Goal: Navigation & Orientation: Find specific page/section

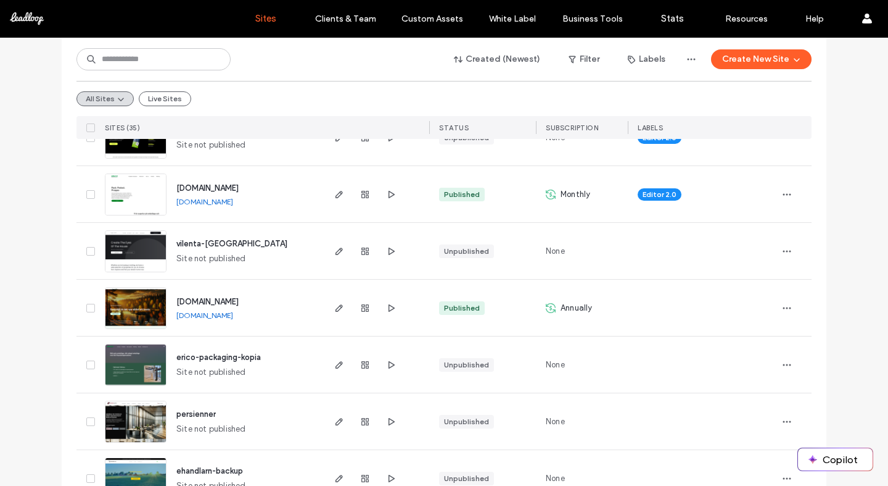
scroll to position [175, 0]
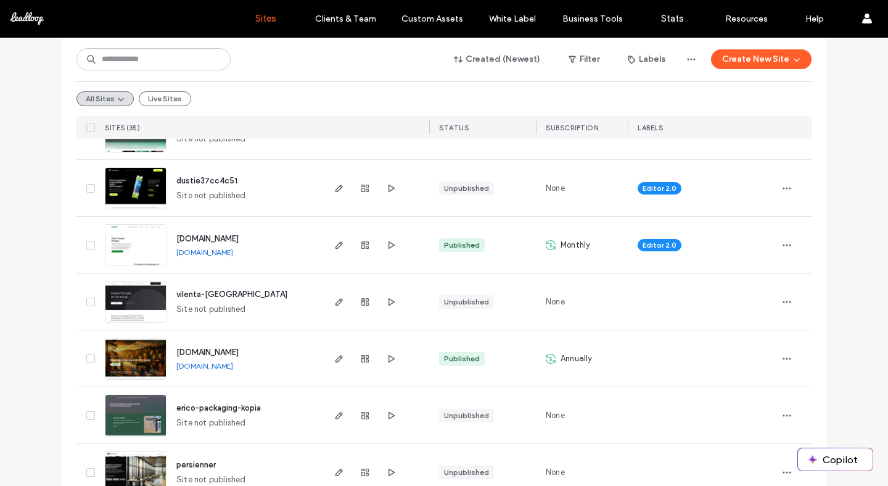
click at [242, 194] on div "dustie37cc4c51 Site not published" at bounding box center [244, 188] width 155 height 56
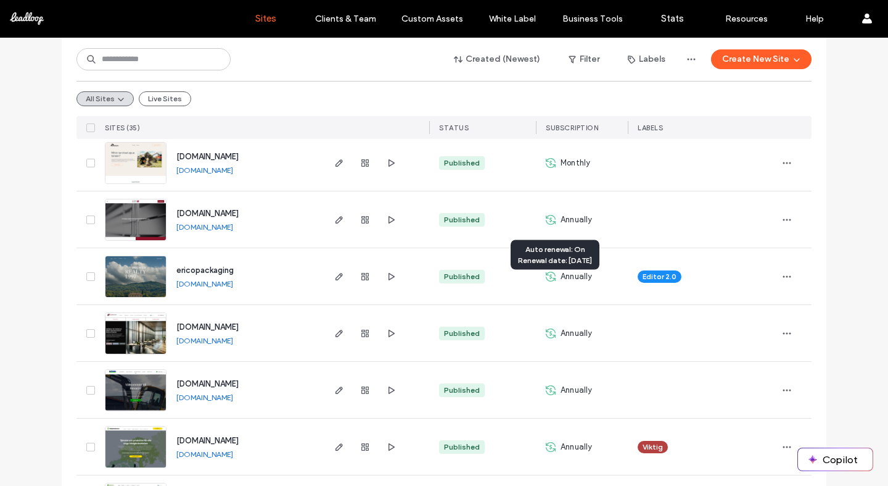
scroll to position [945, 0]
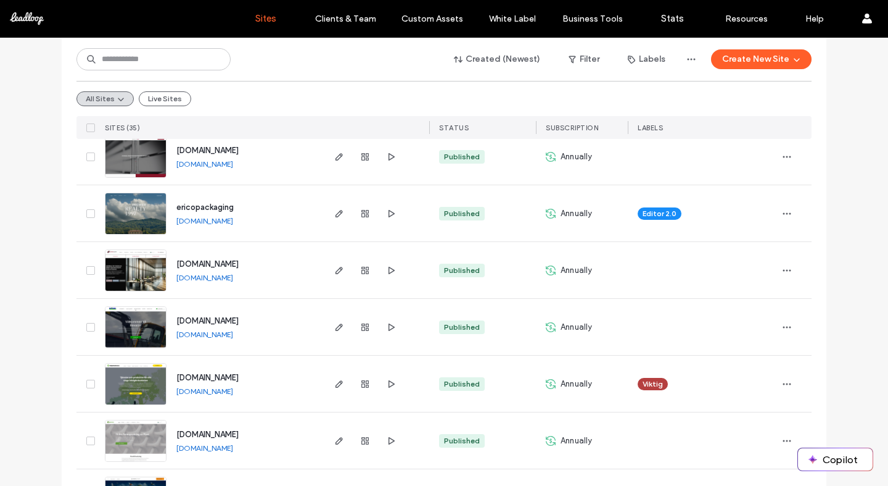
drag, startPoint x: 278, startPoint y: 260, endPoint x: 151, endPoint y: 255, distance: 127.2
click at [151, 255] on div "[DOMAIN_NAME] [DOMAIN_NAME]" at bounding box center [211, 270] width 222 height 56
copy div "[DOMAIN_NAME]"
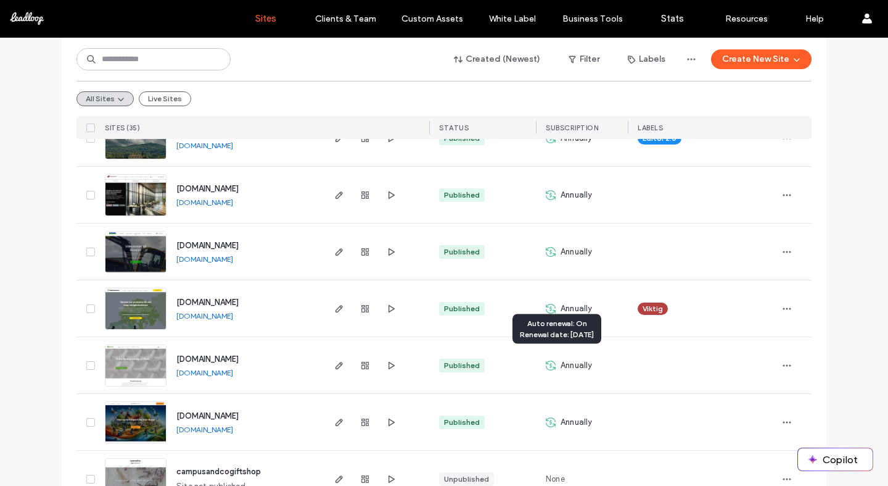
scroll to position [1028, 0]
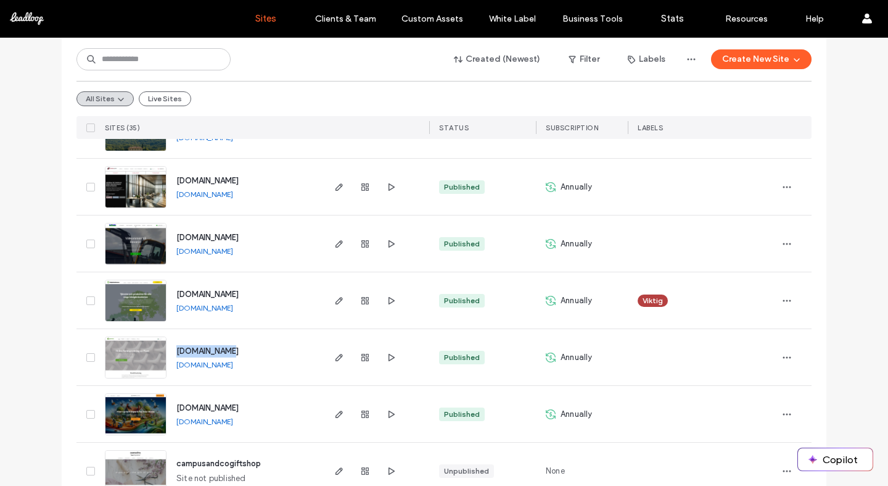
drag, startPoint x: 233, startPoint y: 352, endPoint x: 172, endPoint y: 350, distance: 61.7
click at [172, 350] on div "[DOMAIN_NAME] [DOMAIN_NAME]" at bounding box center [244, 357] width 155 height 56
copy span "[DOMAIN_NAME]"
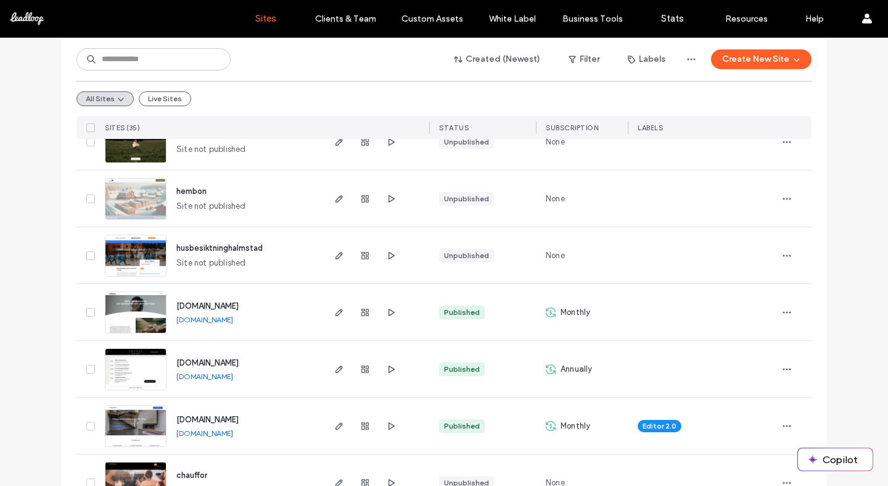
scroll to position [1794, 0]
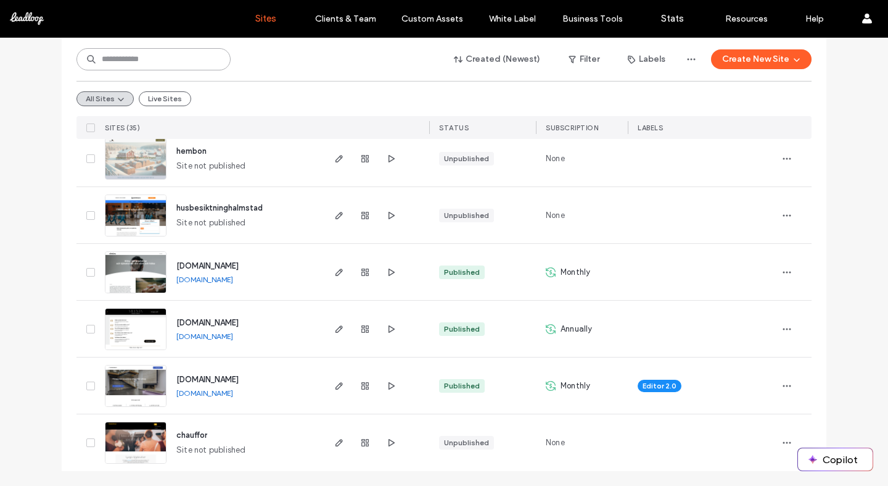
click at [160, 56] on input at bounding box center [153, 59] width 154 height 22
paste input "********"
type input "********"
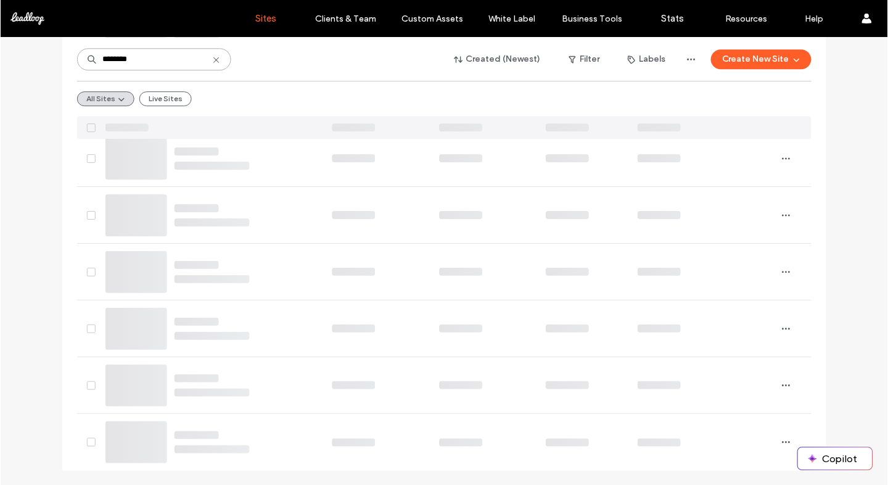
scroll to position [0, 0]
